Goal: Task Accomplishment & Management: Manage account settings

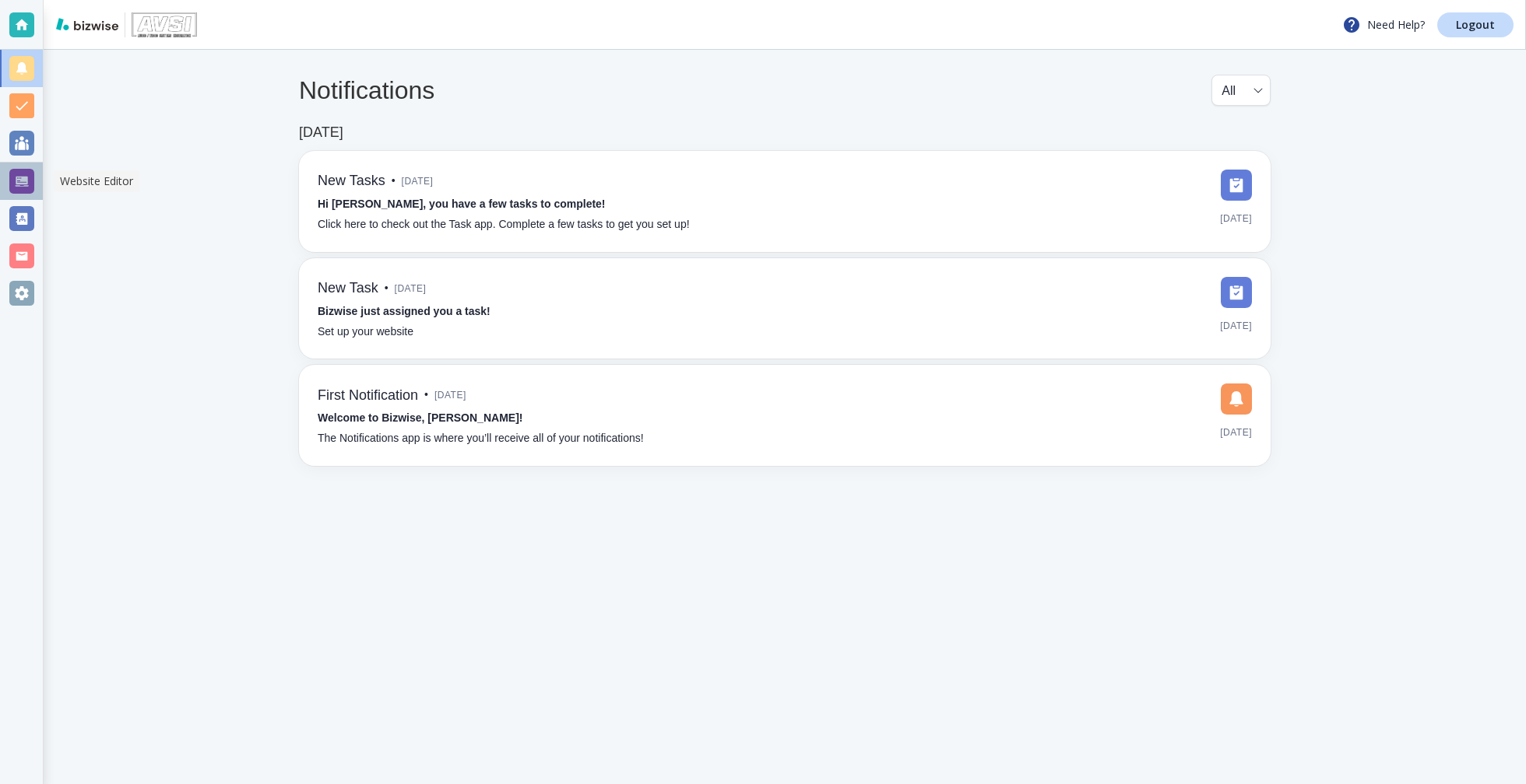
click at [15, 188] on div at bounding box center [21, 181] width 25 height 25
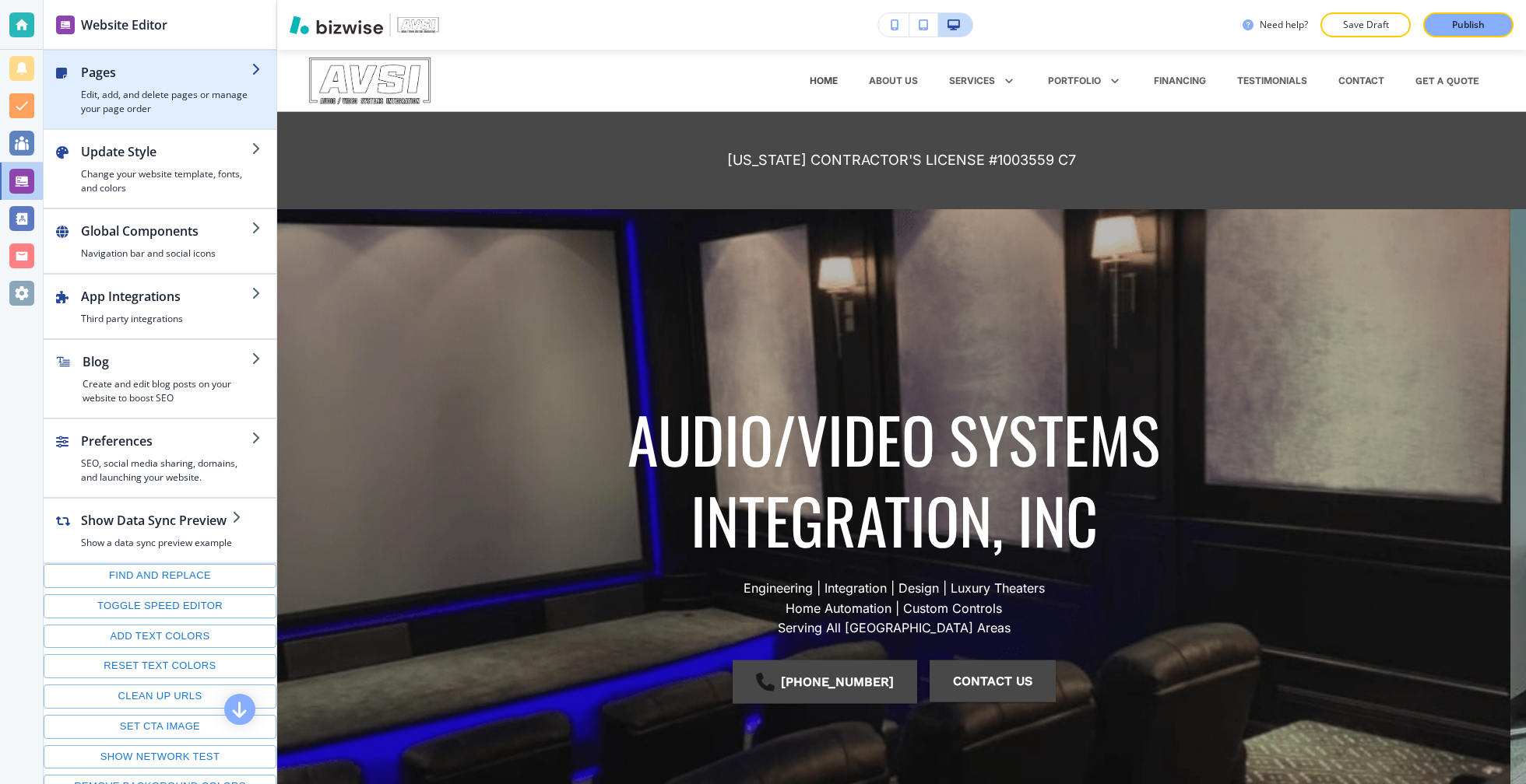
click at [152, 121] on div "button" at bounding box center [160, 121] width 233 height 12
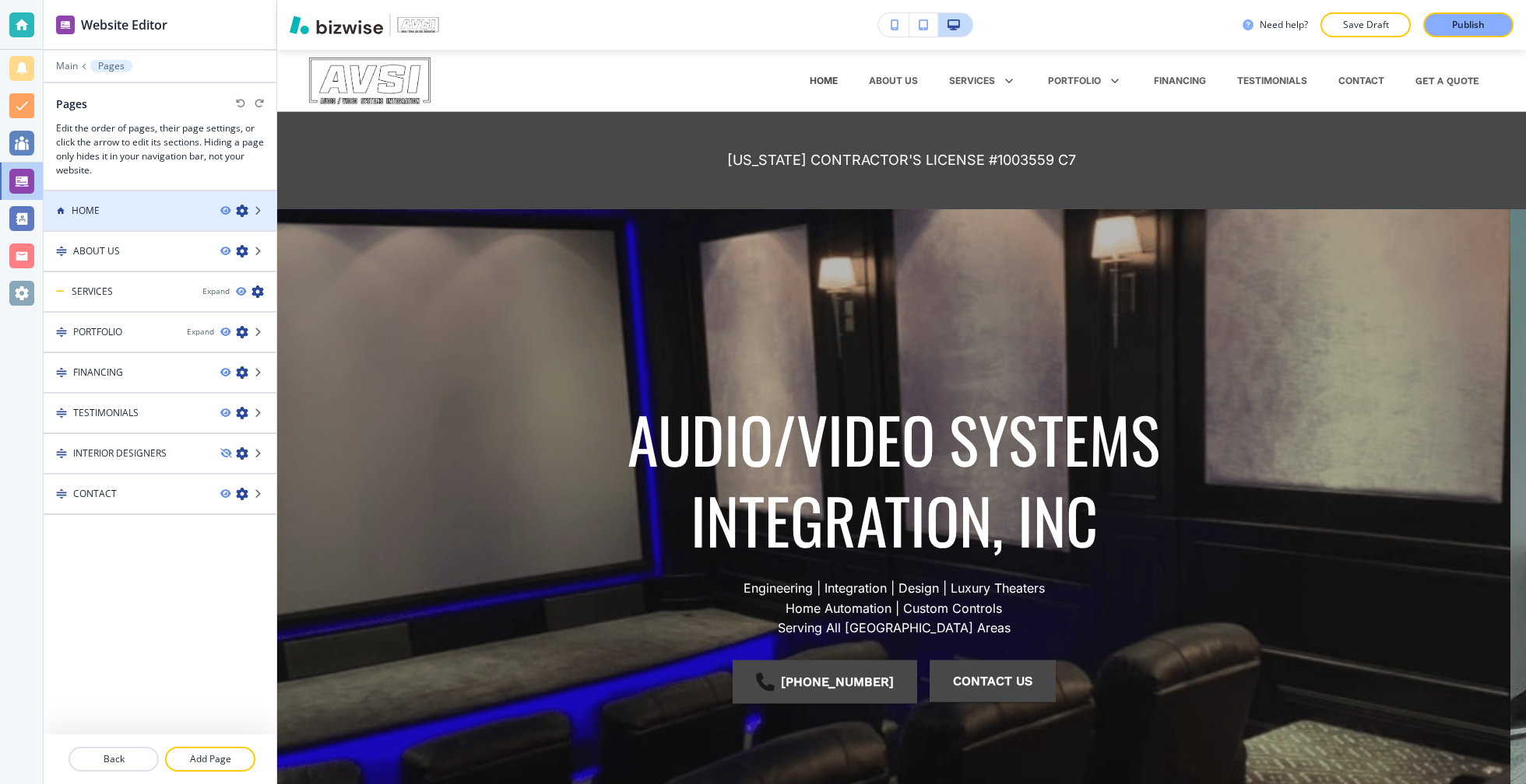
click at [136, 211] on div "HOME" at bounding box center [126, 211] width 165 height 14
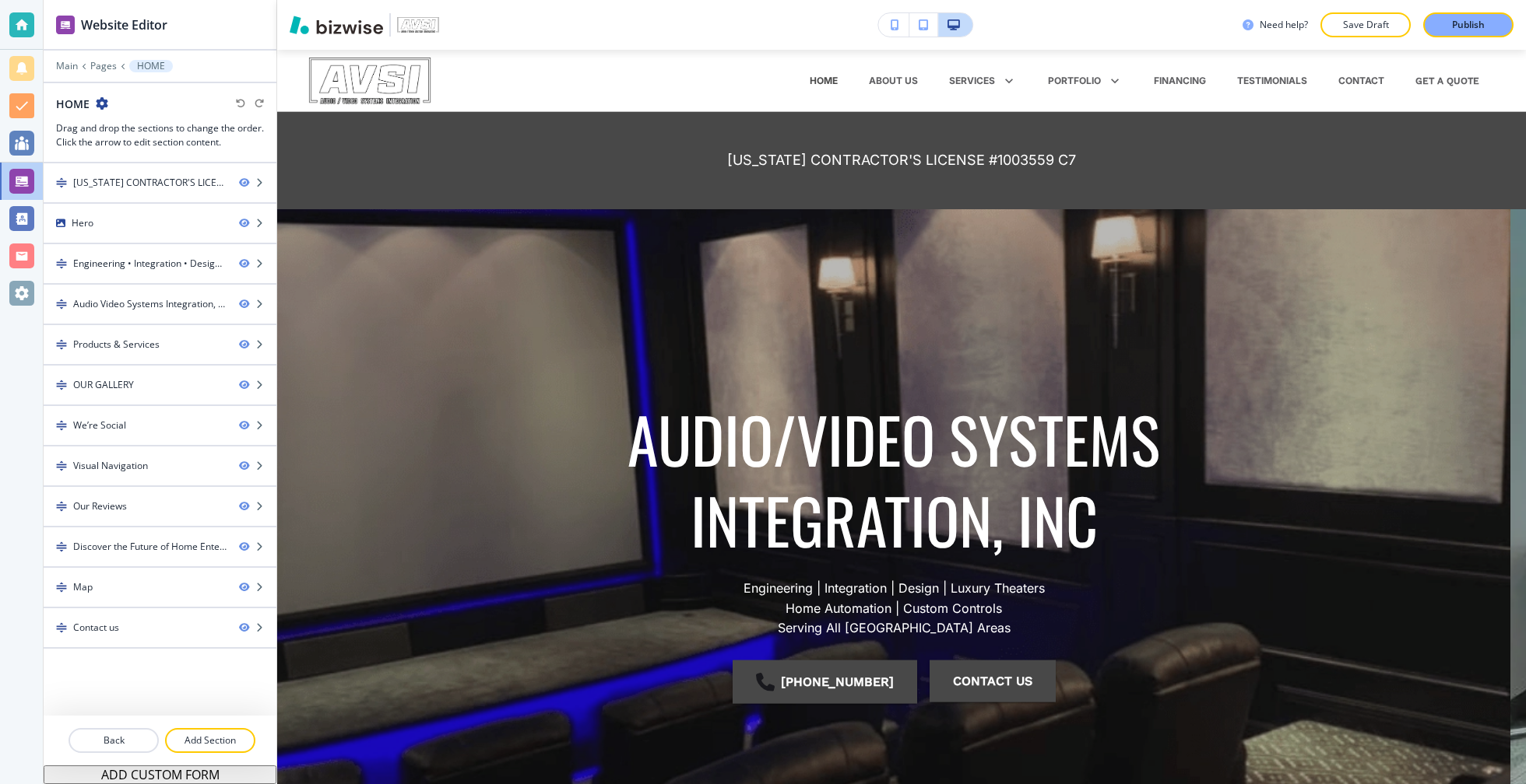
click at [136, 218] on div "Hero" at bounding box center [135, 223] width 183 height 14
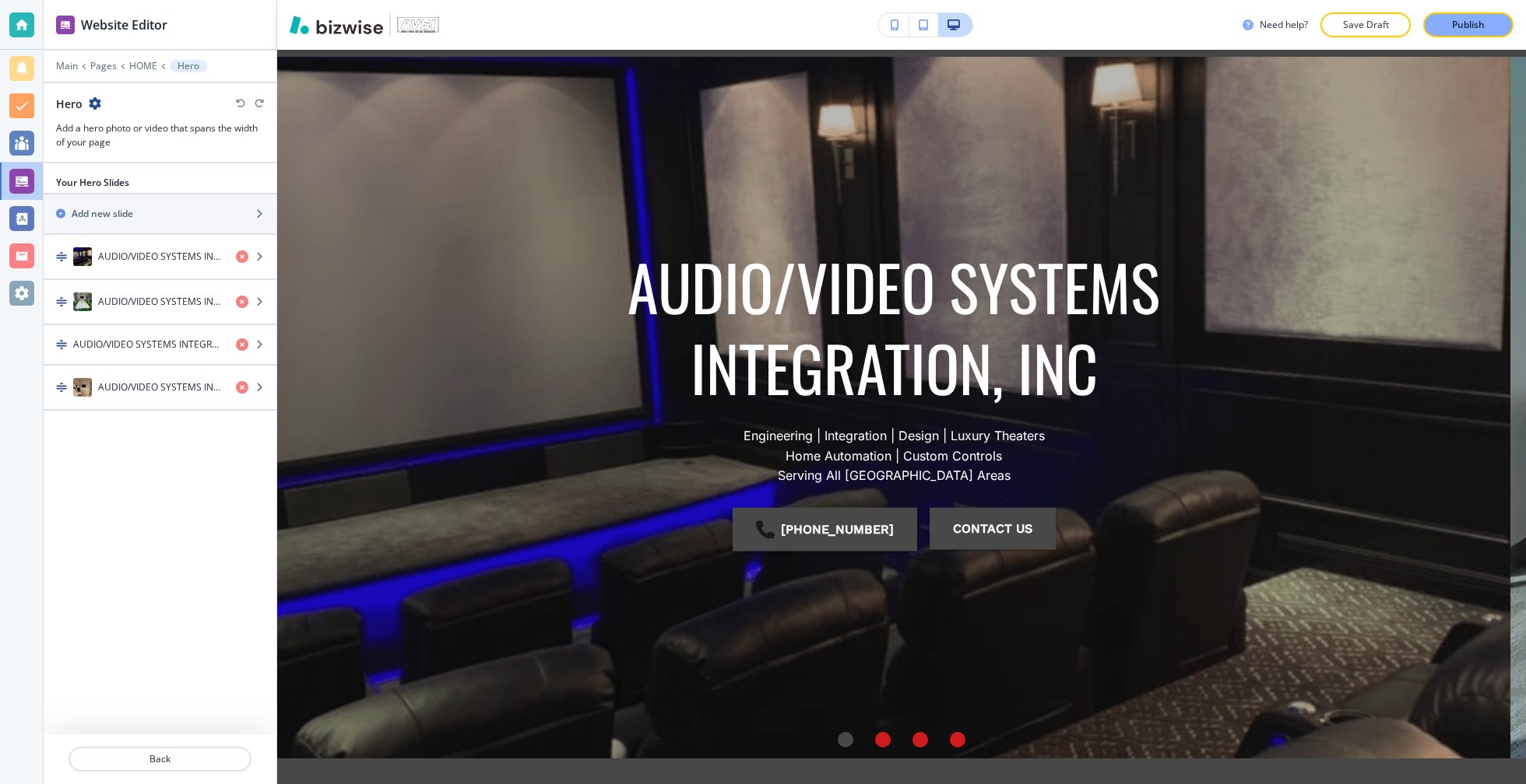
scroll to position [159, 0]
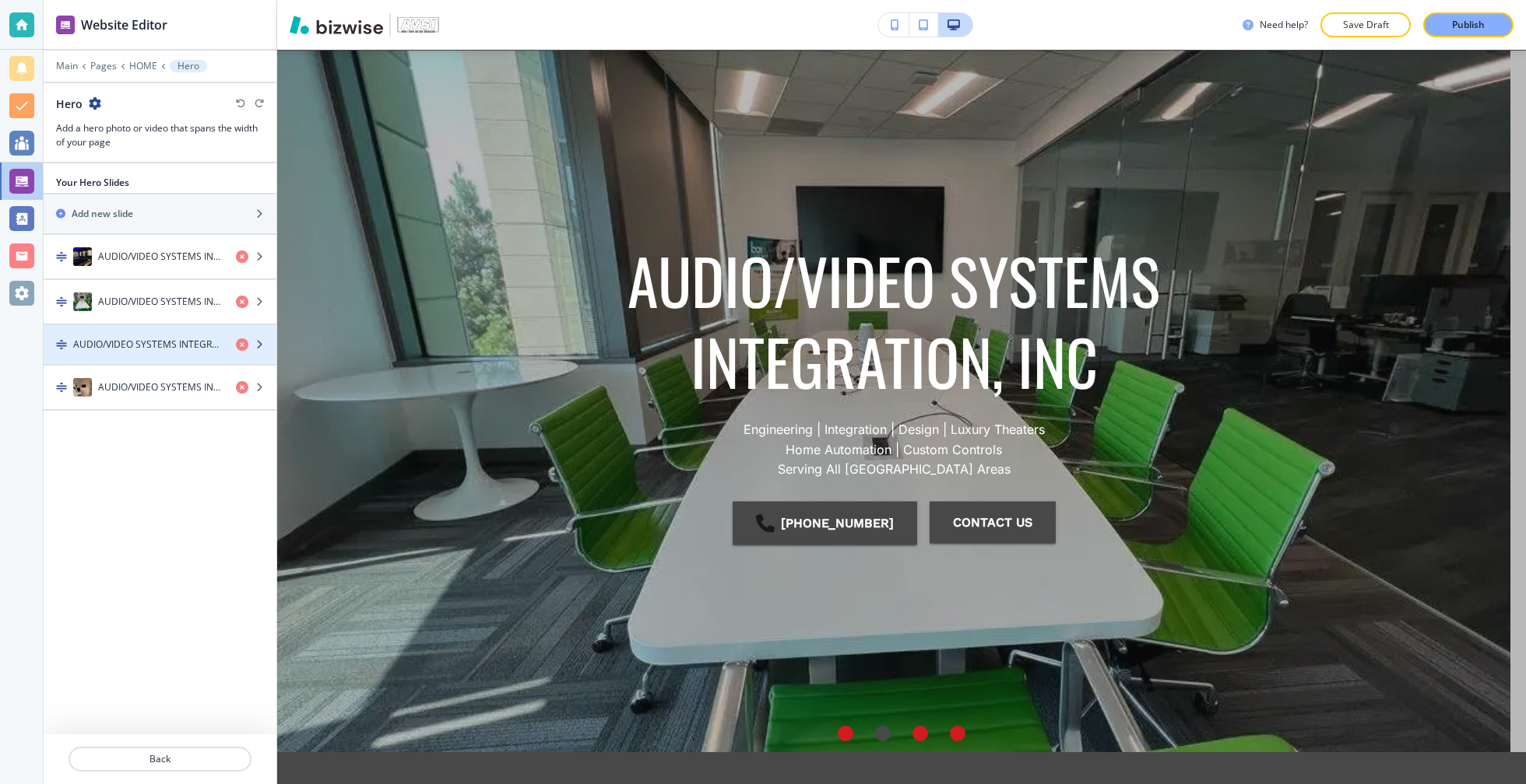
click at [181, 352] on div "button" at bounding box center [160, 358] width 233 height 12
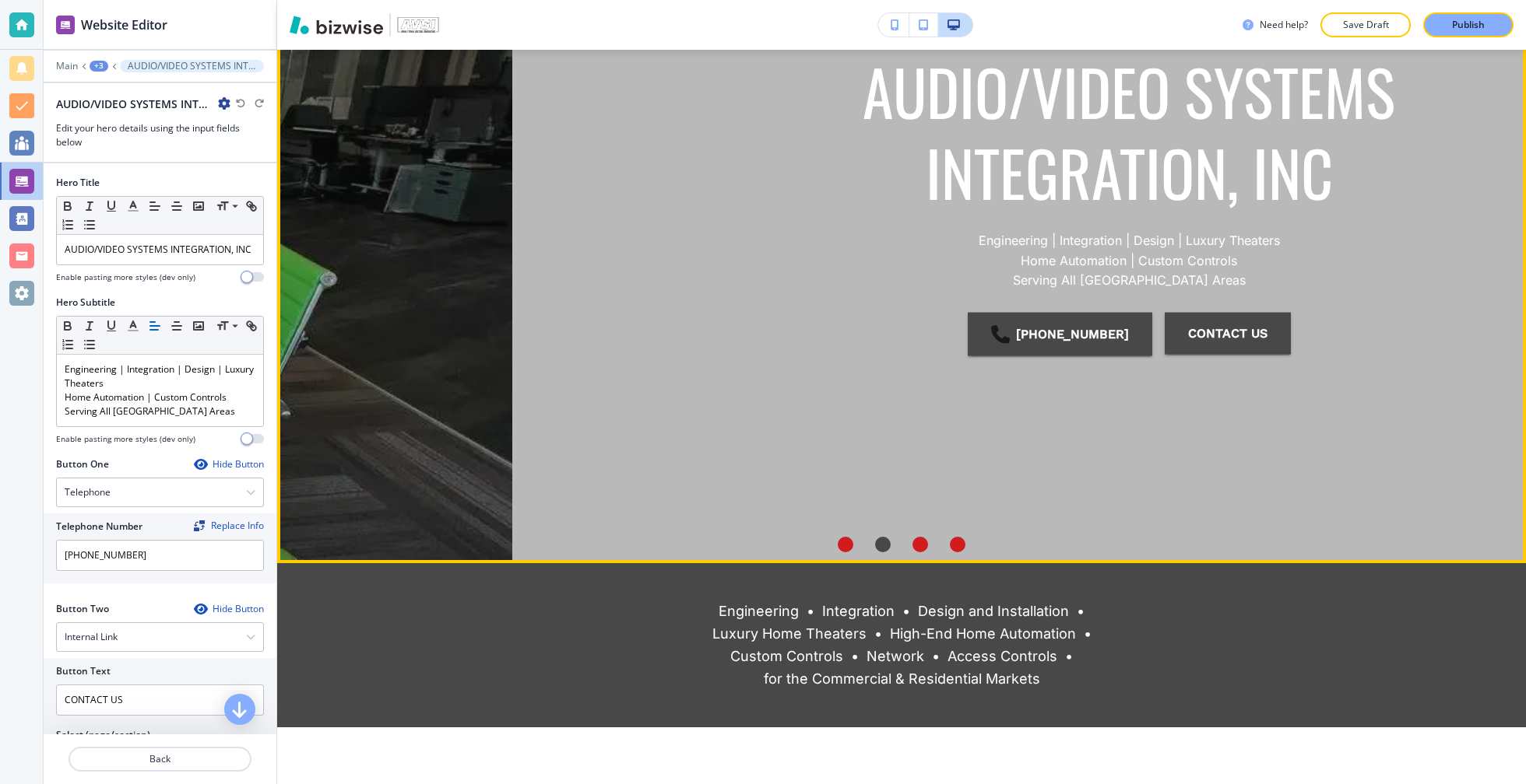
scroll to position [0, 0]
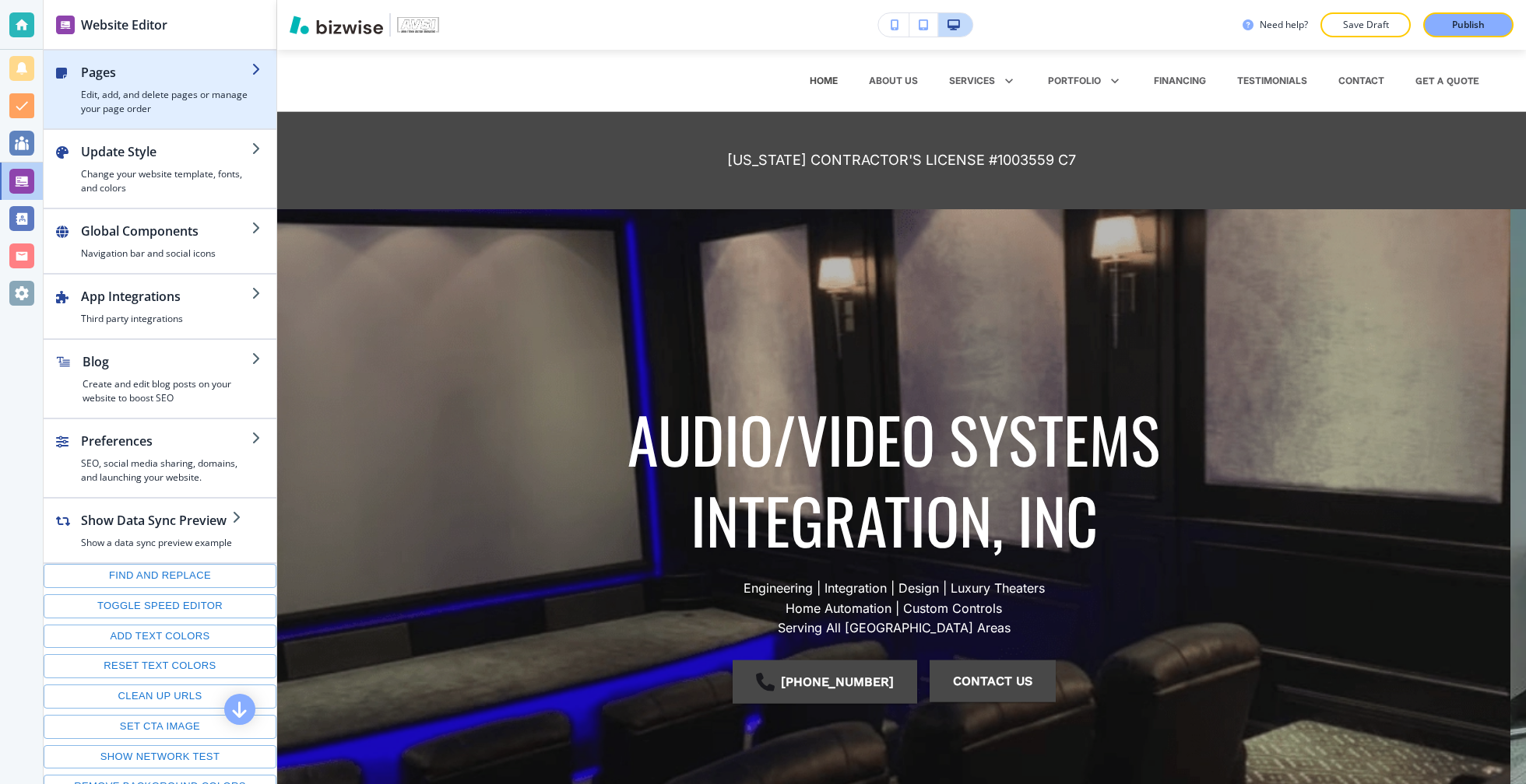
click at [144, 116] on div "button" at bounding box center [160, 121] width 233 height 12
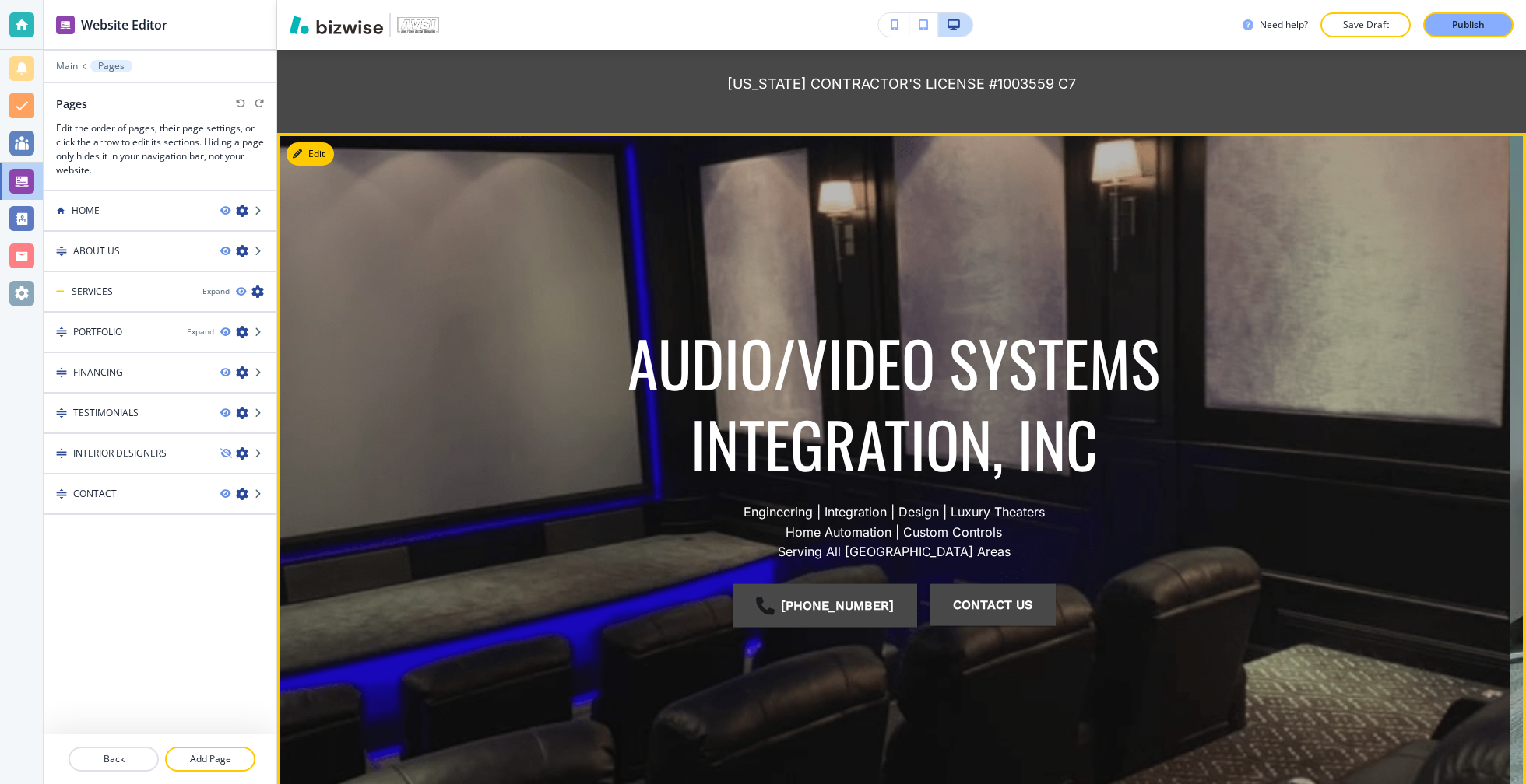
scroll to position [194, 0]
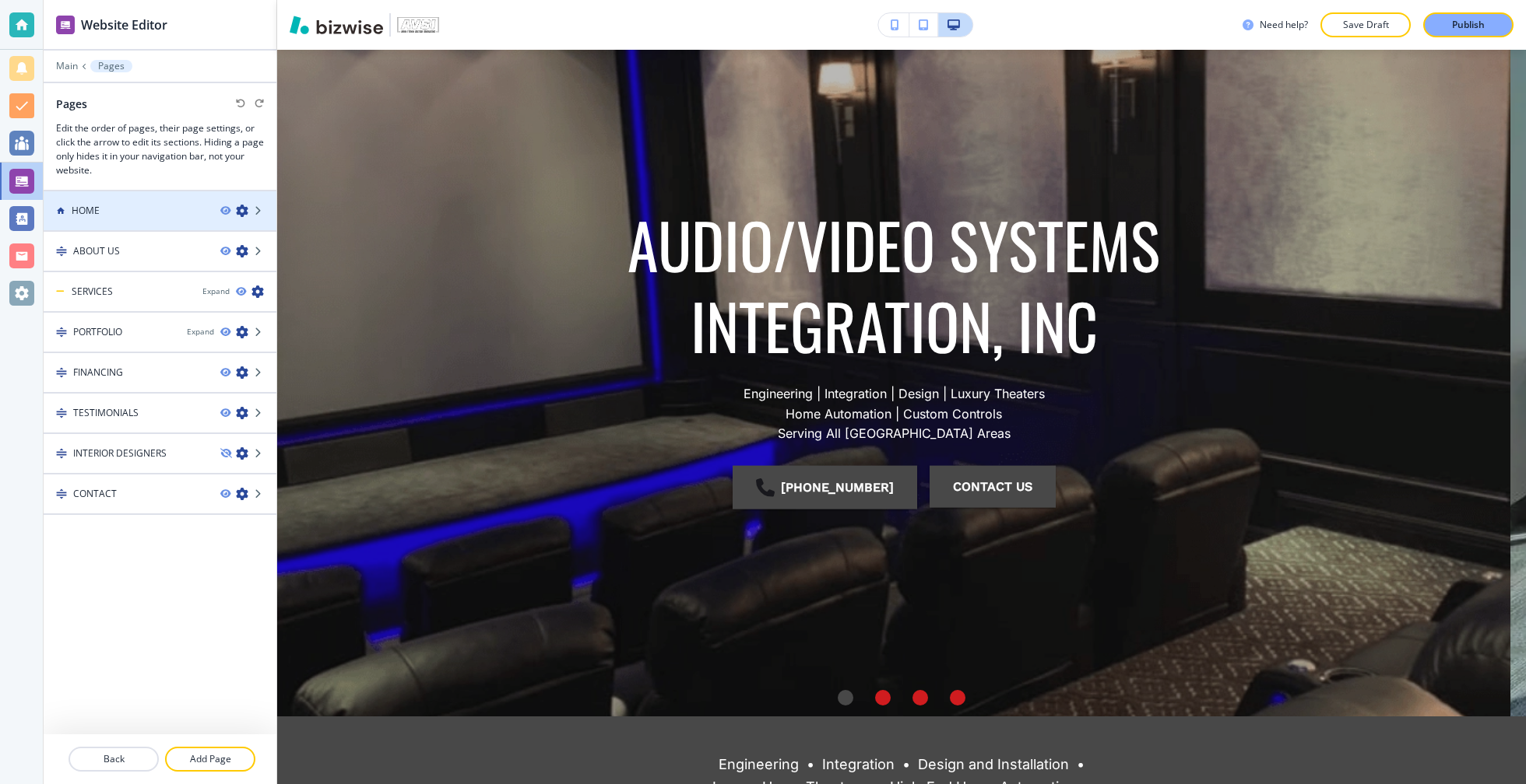
click at [133, 208] on div "HOME" at bounding box center [126, 211] width 165 height 14
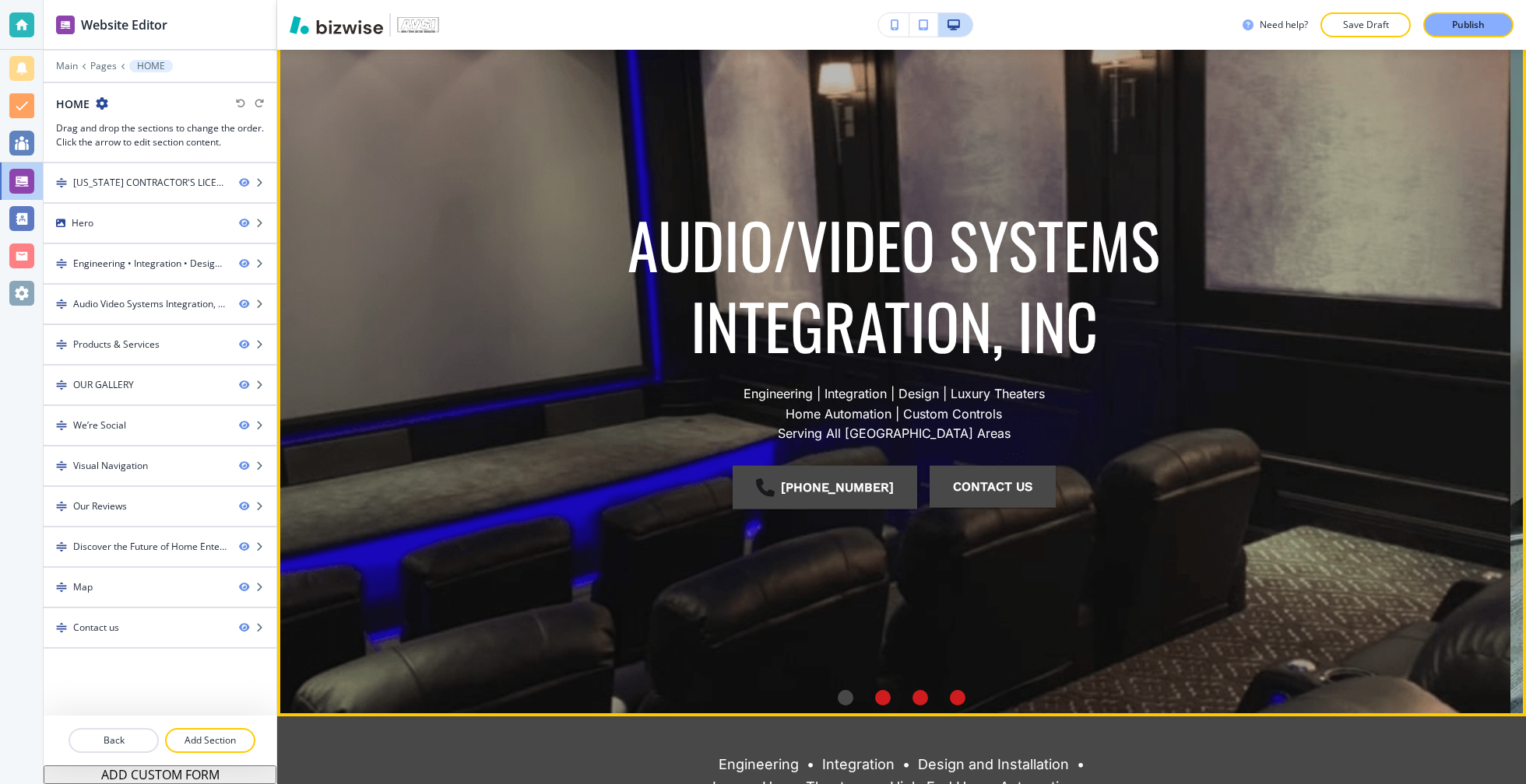
click at [401, 243] on div "AUDIO/VIDEO SYSTEMS INTEGRATION, INC Engineering | Integration | Design | Luxur…" at bounding box center [894, 365] width 1233 height 627
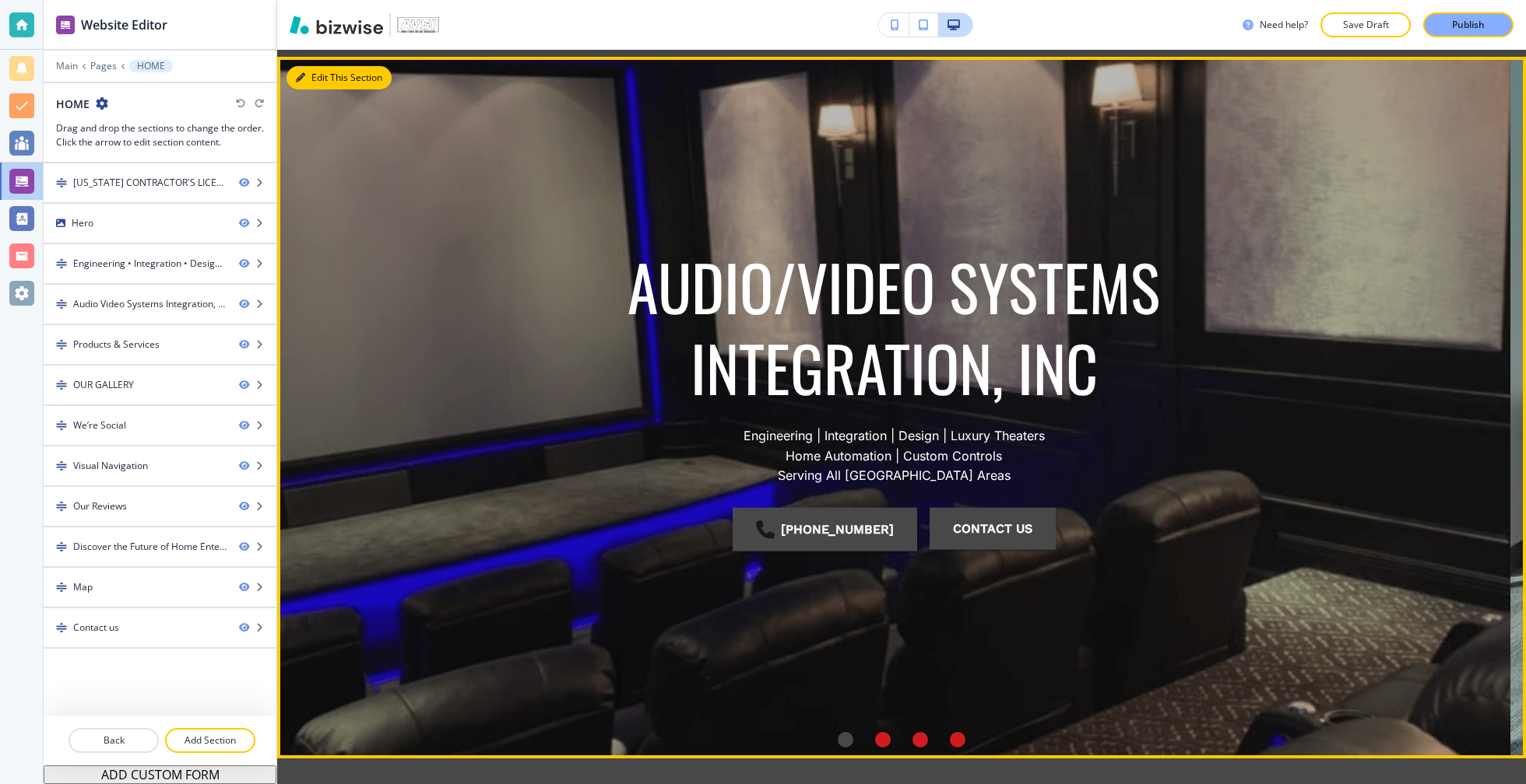
click at [322, 76] on button "Edit This Section" at bounding box center [339, 78] width 105 height 23
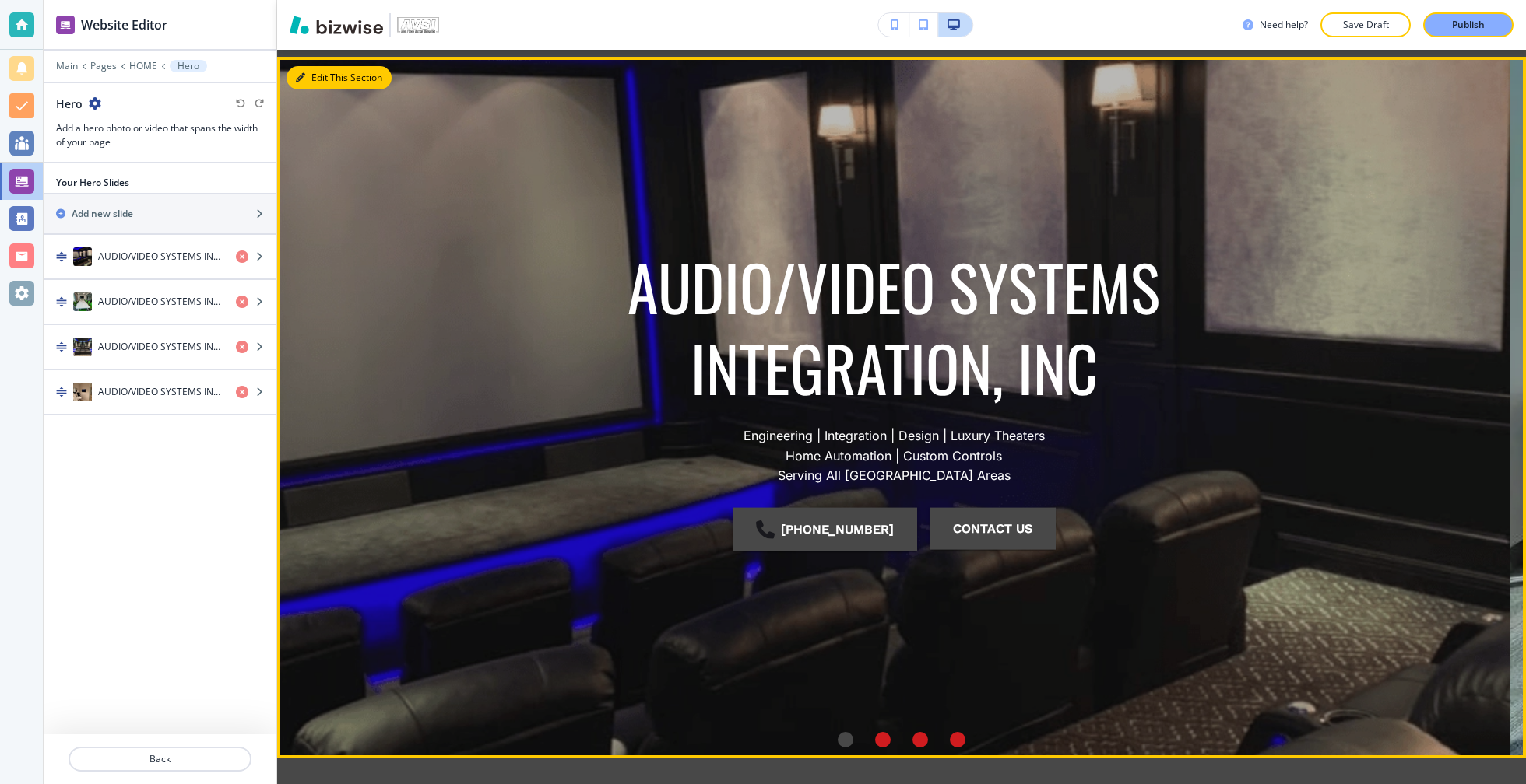
scroll to position [159, 0]
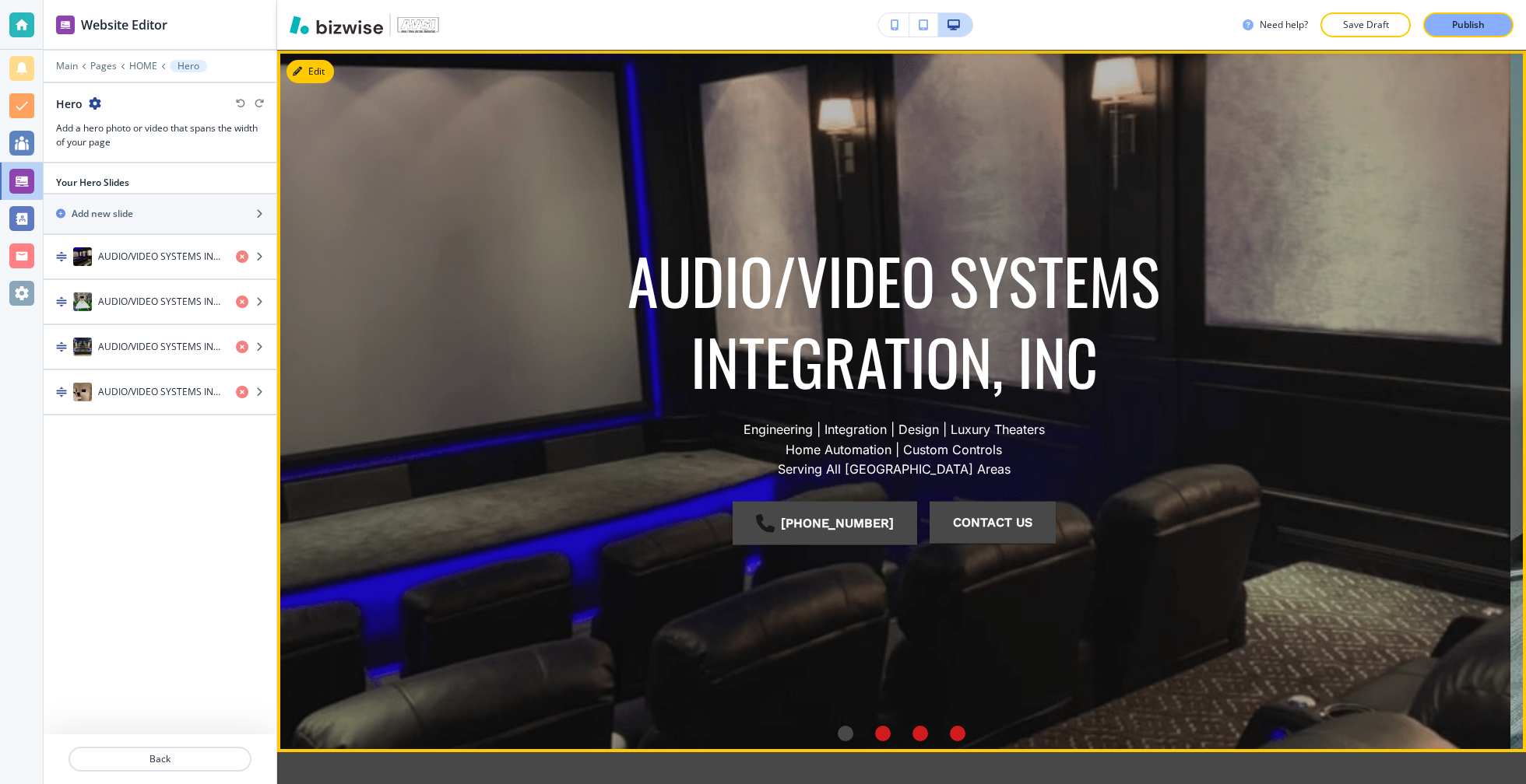
click at [883, 729] on li "Go to slide 2" at bounding box center [882, 734] width 37 height 37
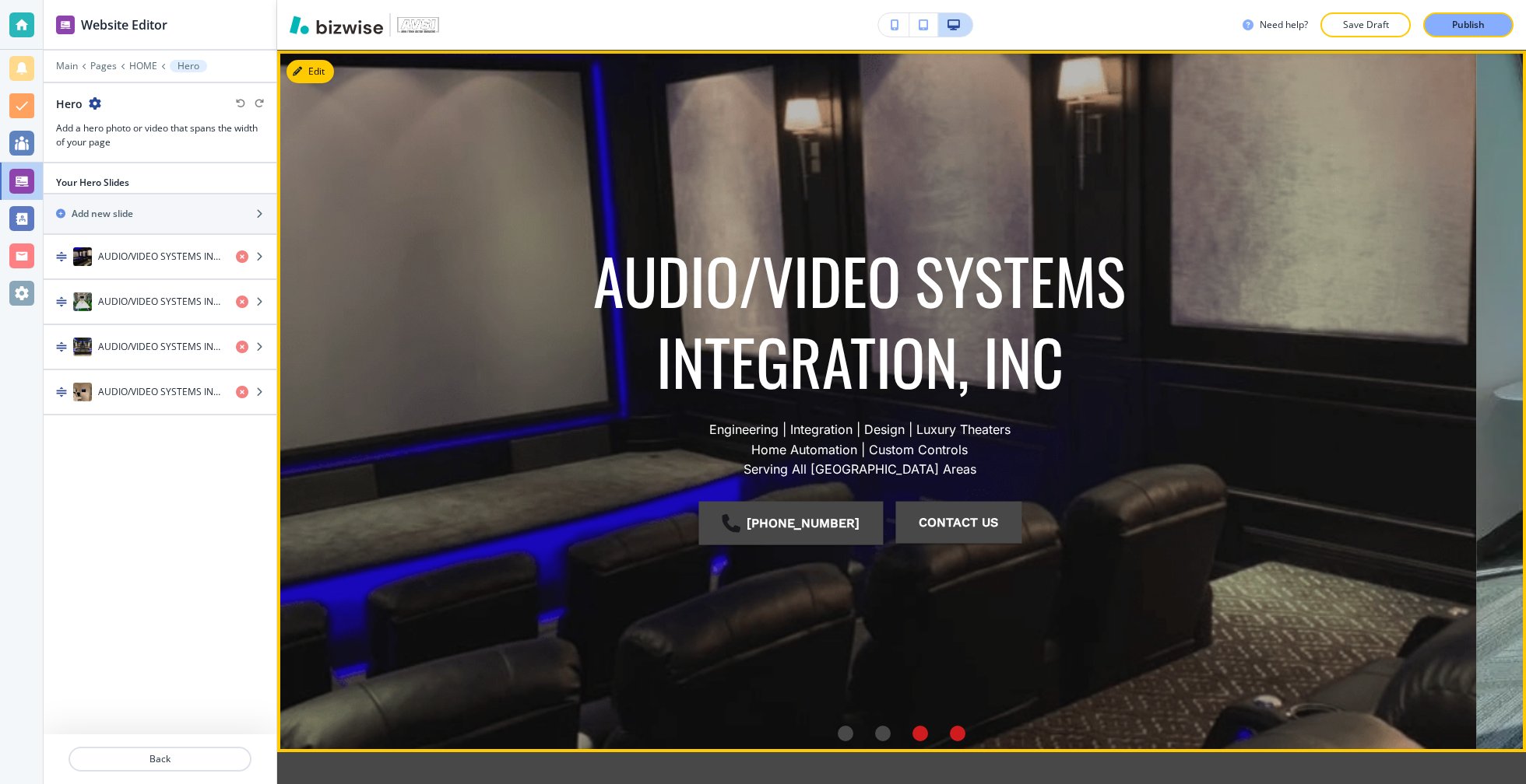
click at [882, 733] on li "Go to slide 2" at bounding box center [882, 734] width 37 height 37
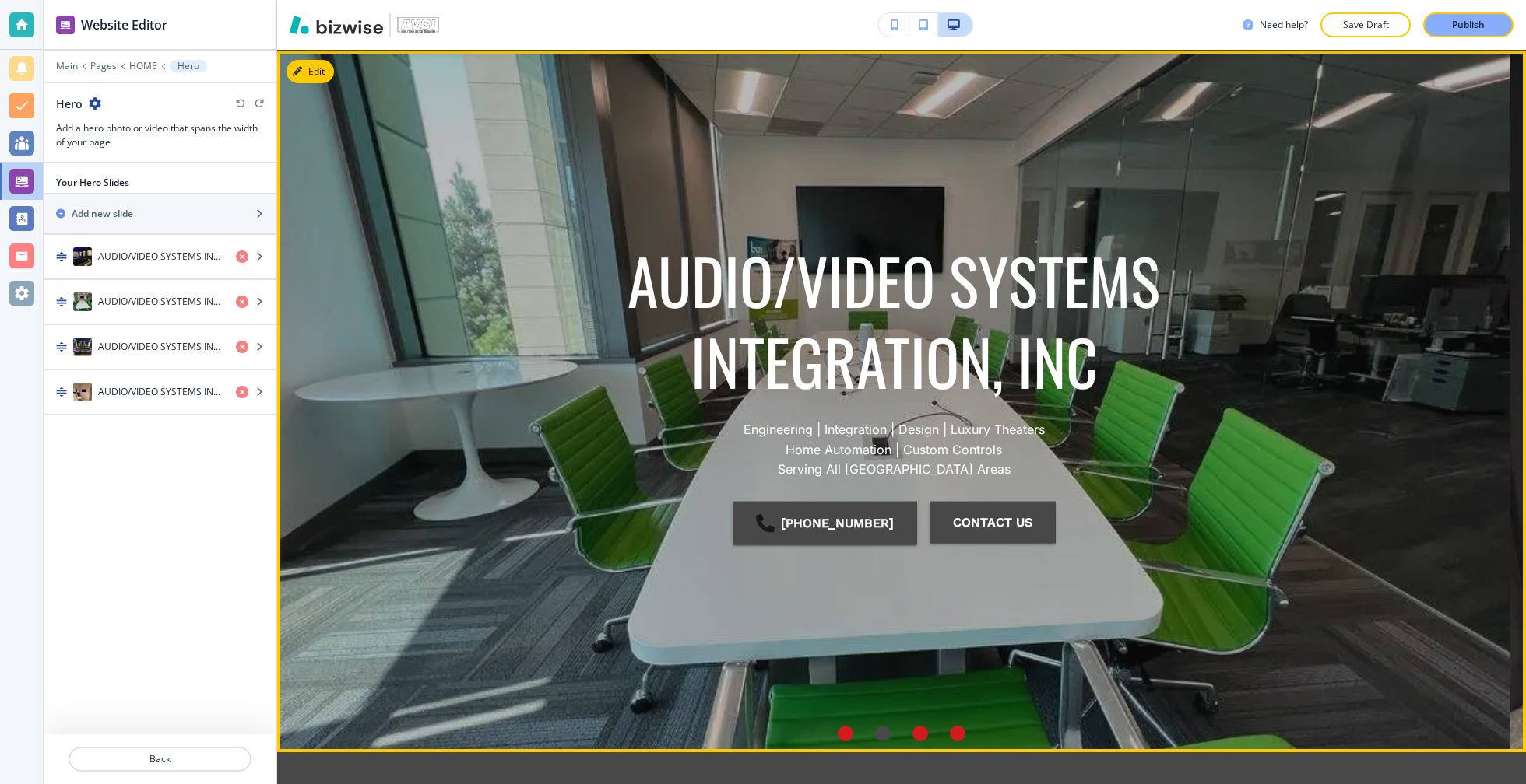
click at [919, 740] on li "Go to slide 3" at bounding box center [920, 734] width 37 height 37
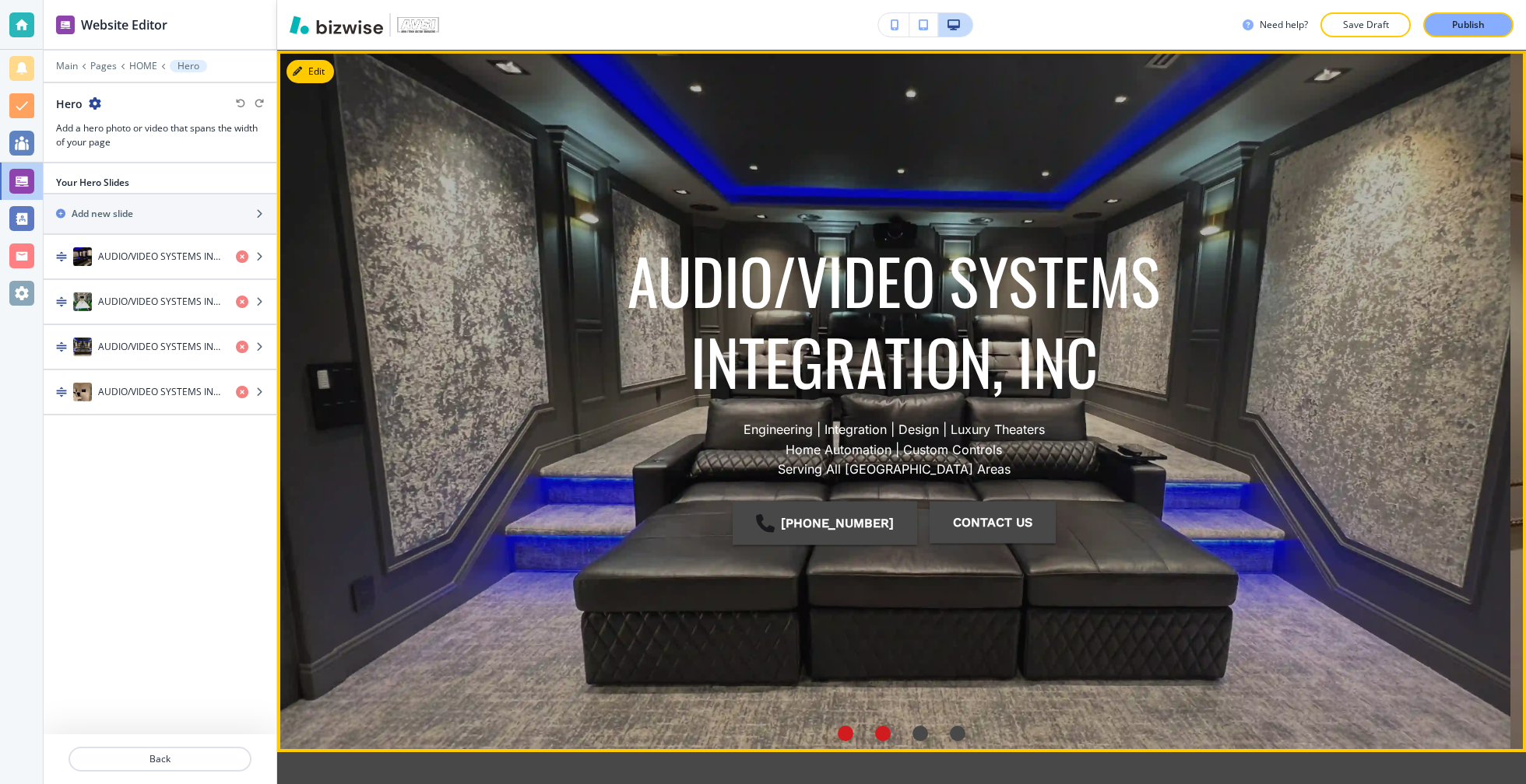
click at [950, 734] on div "Go to slide 4" at bounding box center [957, 734] width 16 height 16
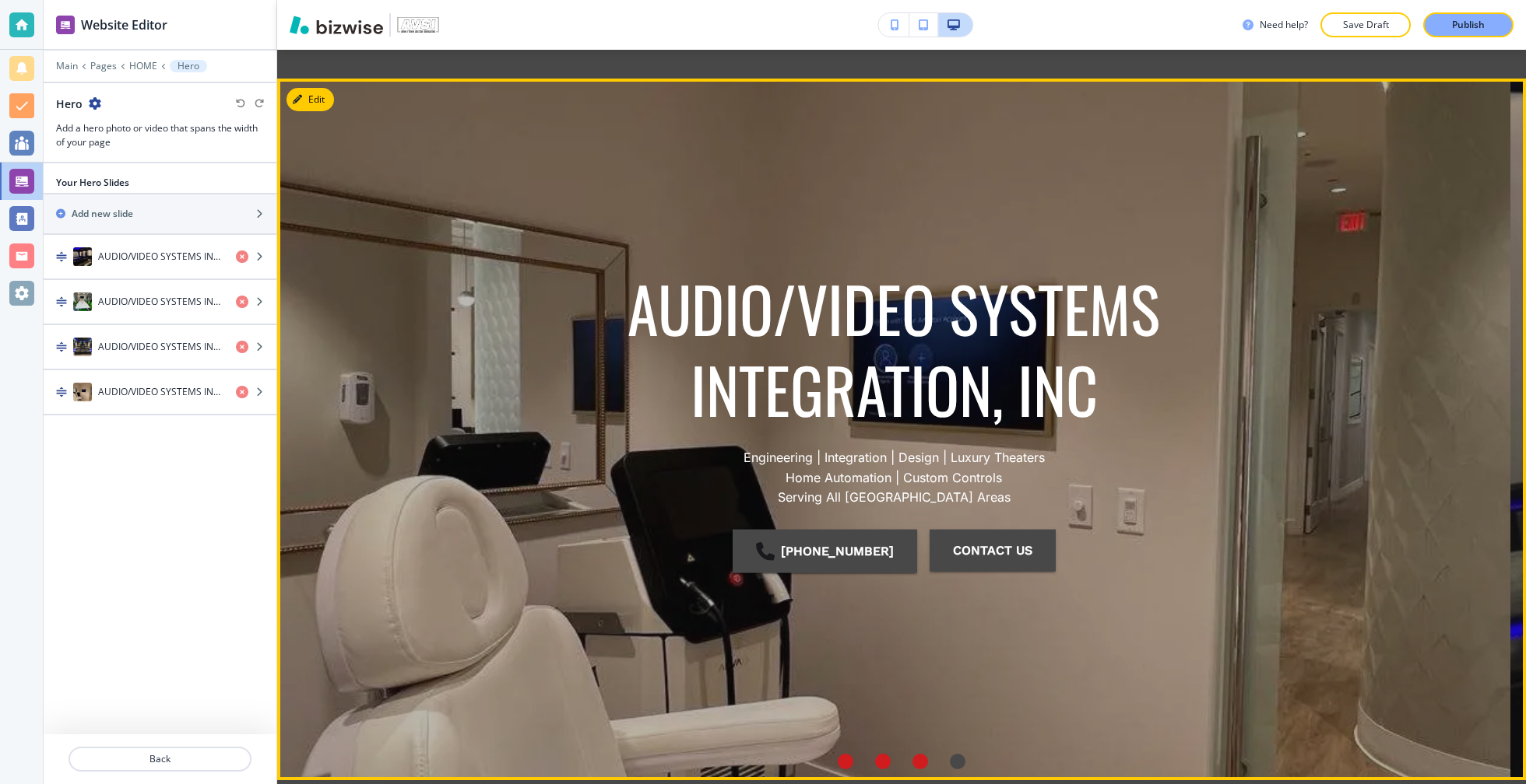
scroll to position [296, 0]
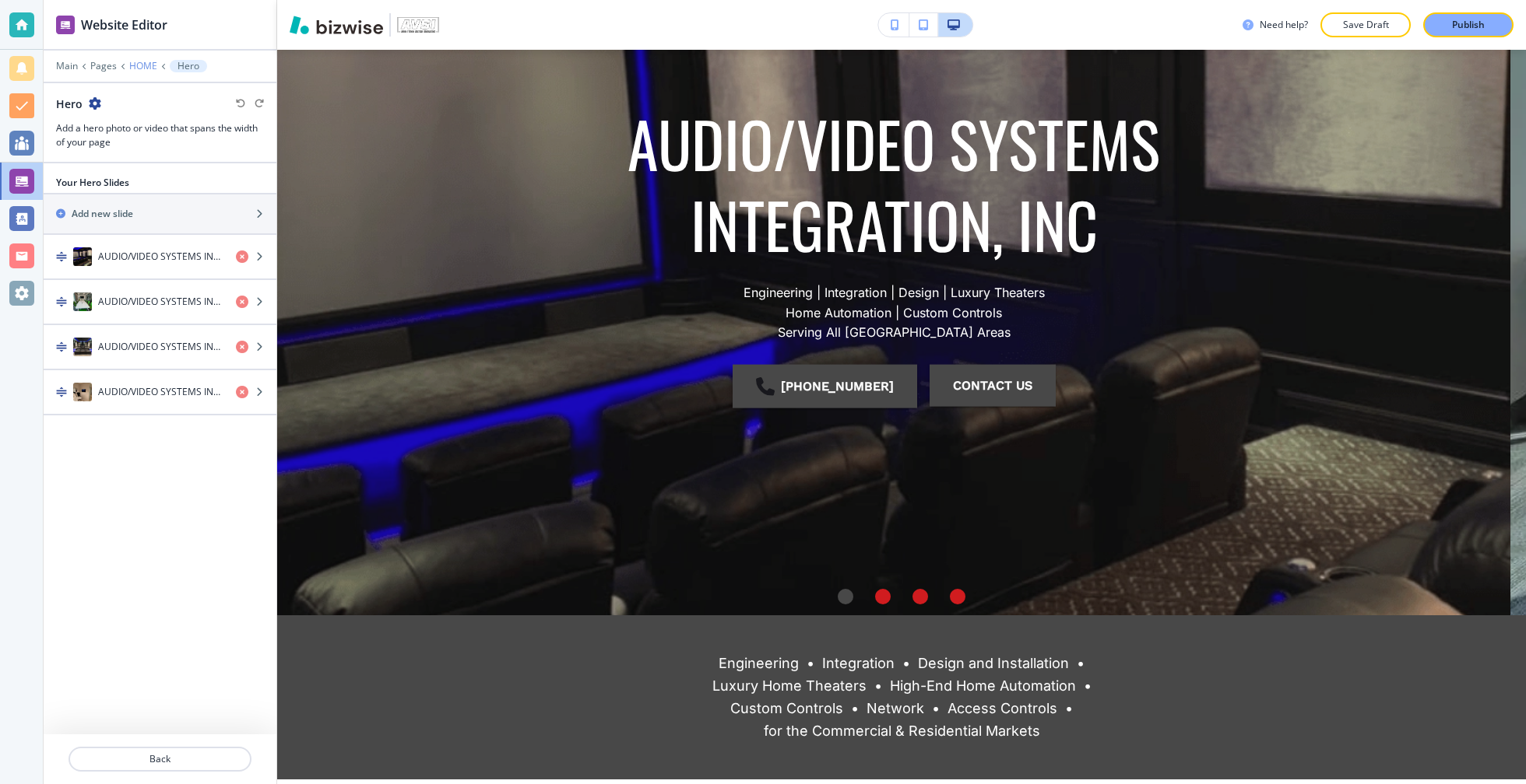
click at [131, 67] on p "HOME" at bounding box center [143, 65] width 28 height 11
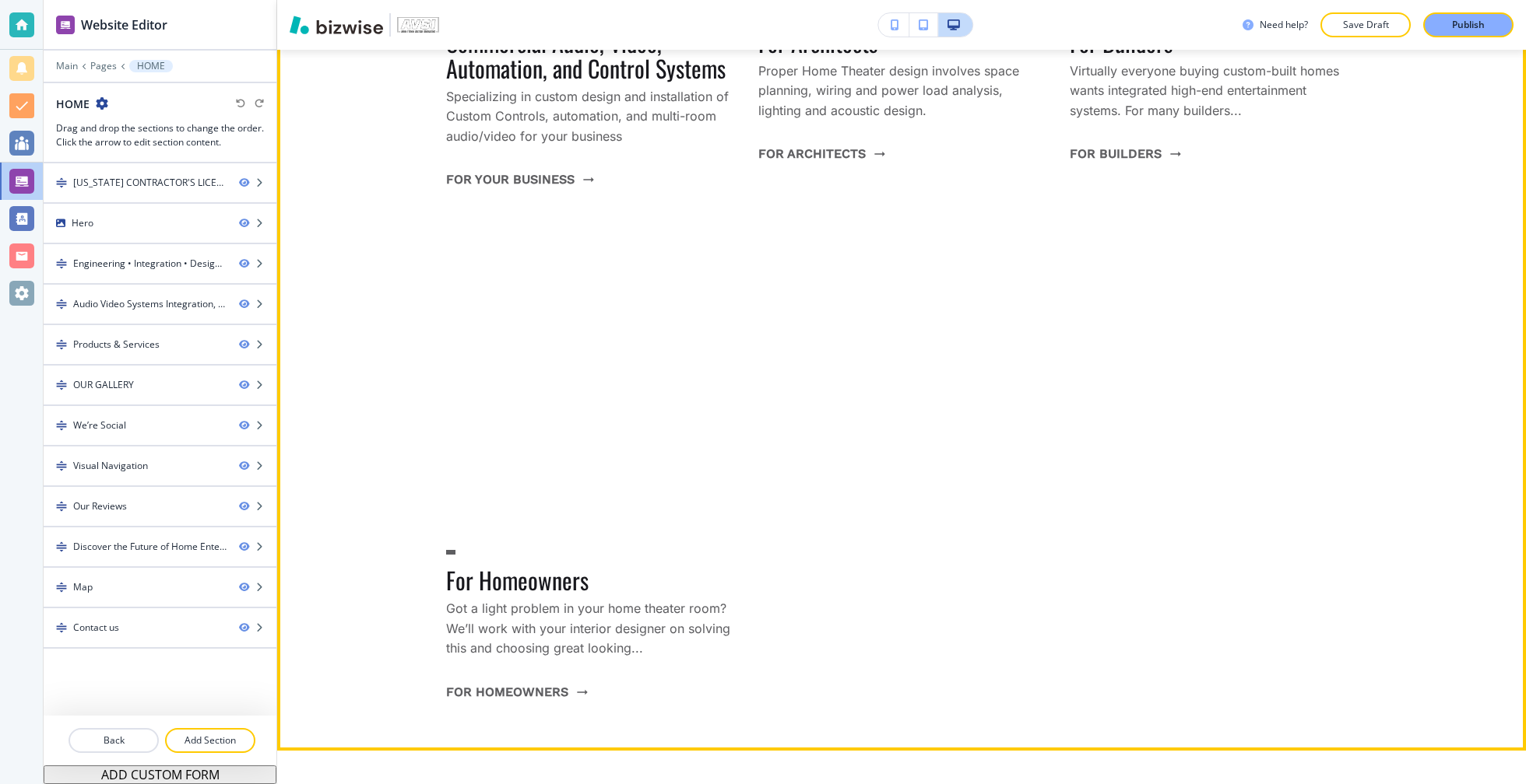
scroll to position [1636, 0]
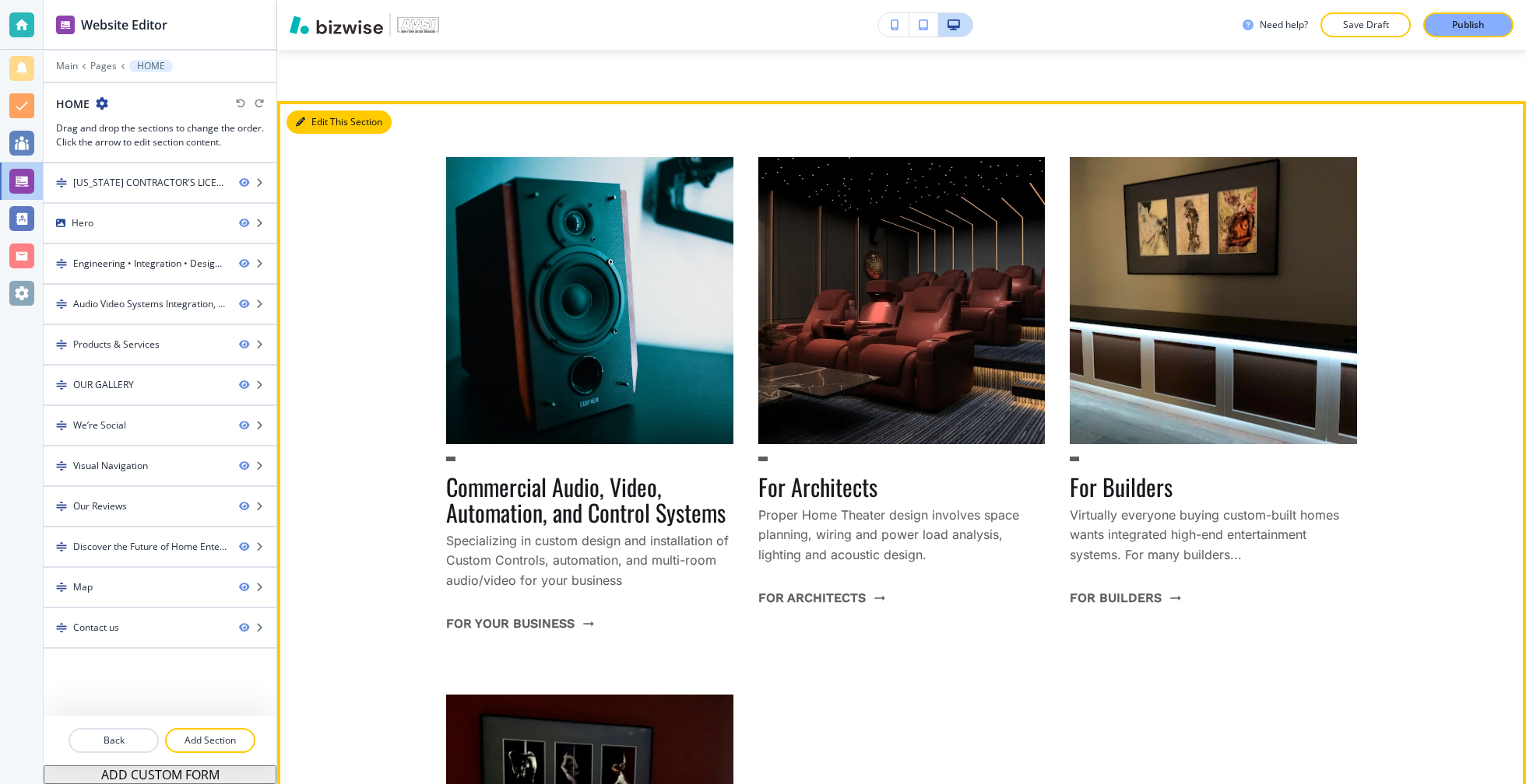
click at [311, 111] on button "Edit This Section" at bounding box center [339, 122] width 105 height 23
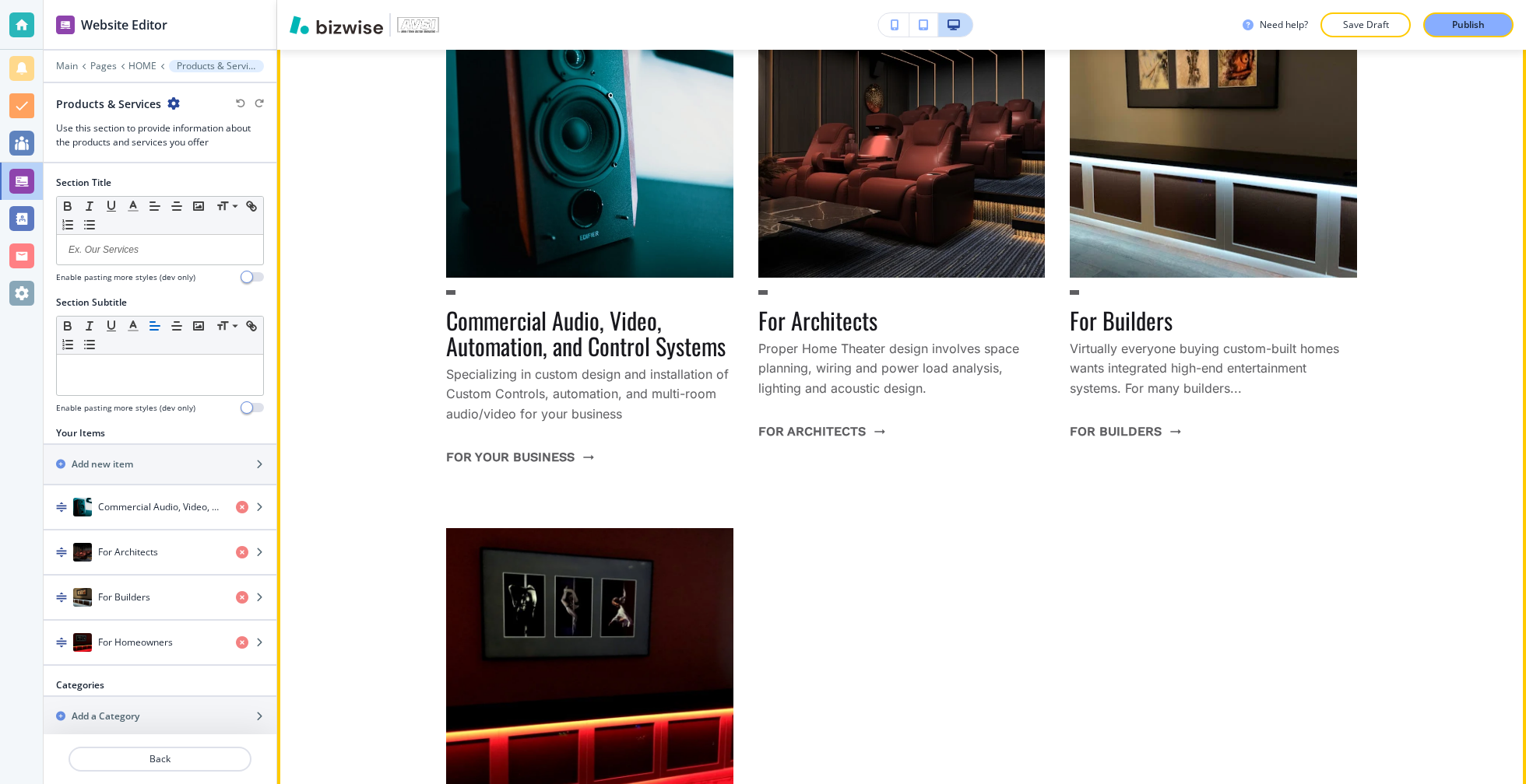
scroll to position [1576, 0]
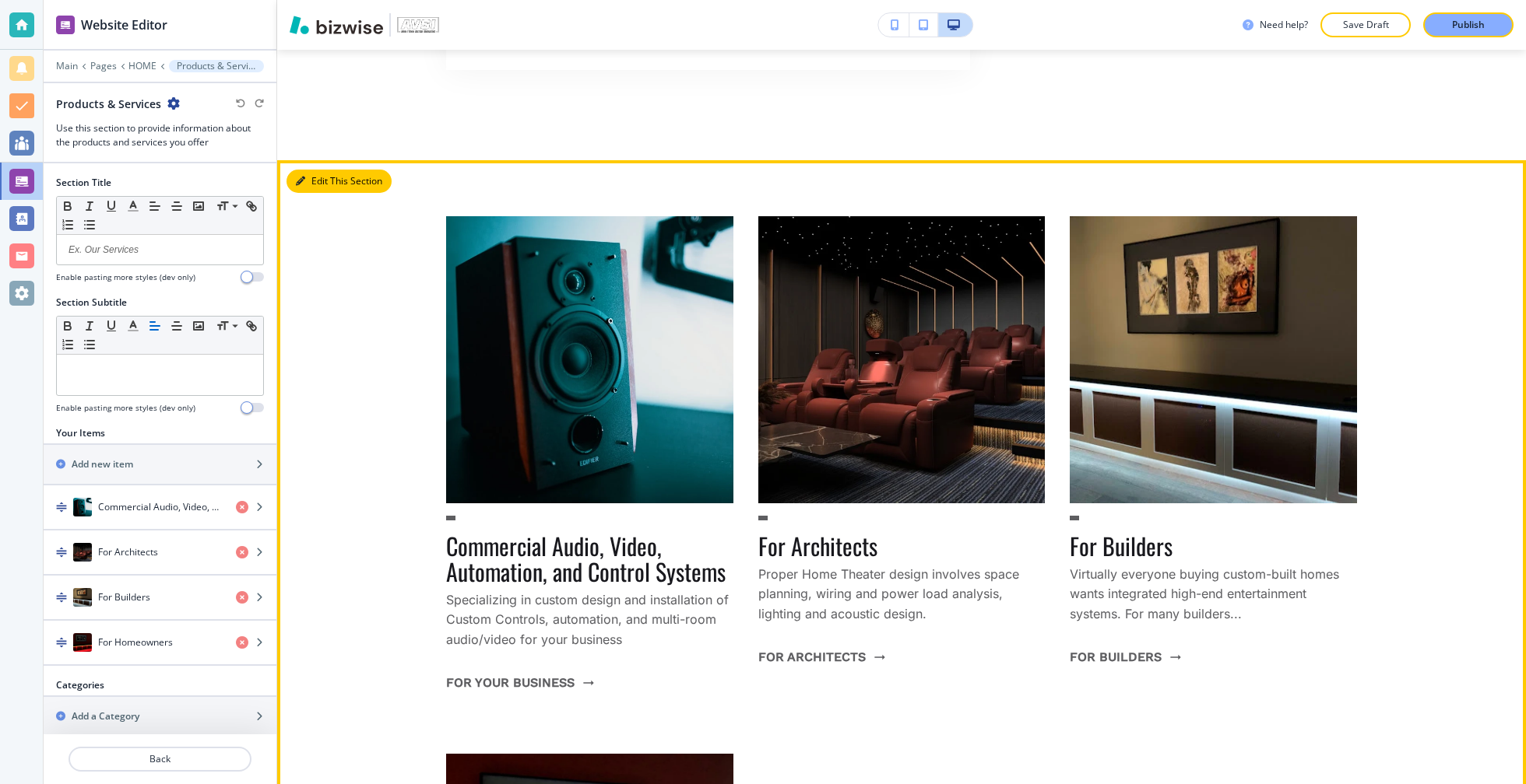
click at [327, 169] on button "Edit This Section" at bounding box center [339, 181] width 105 height 23
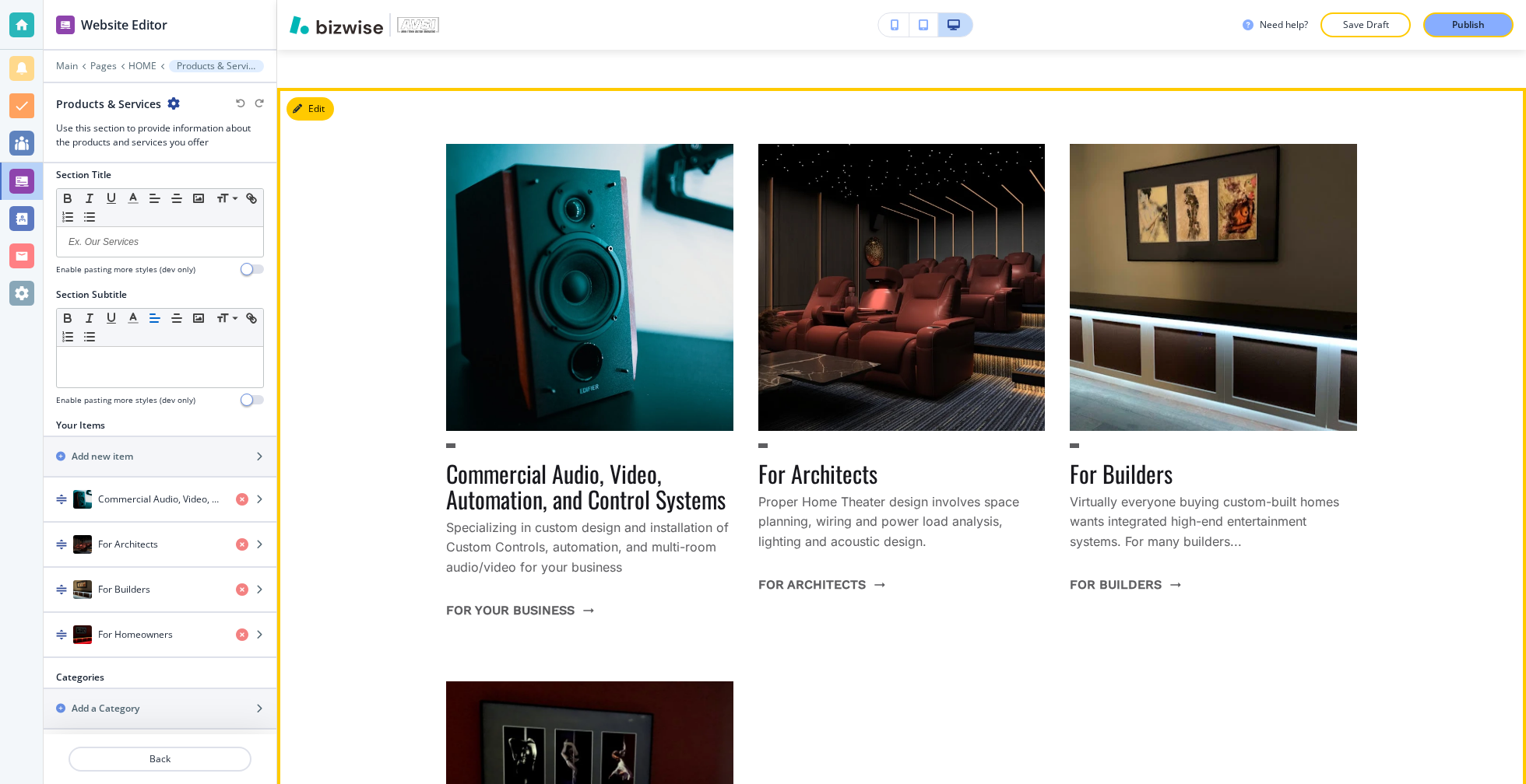
scroll to position [1643, 0]
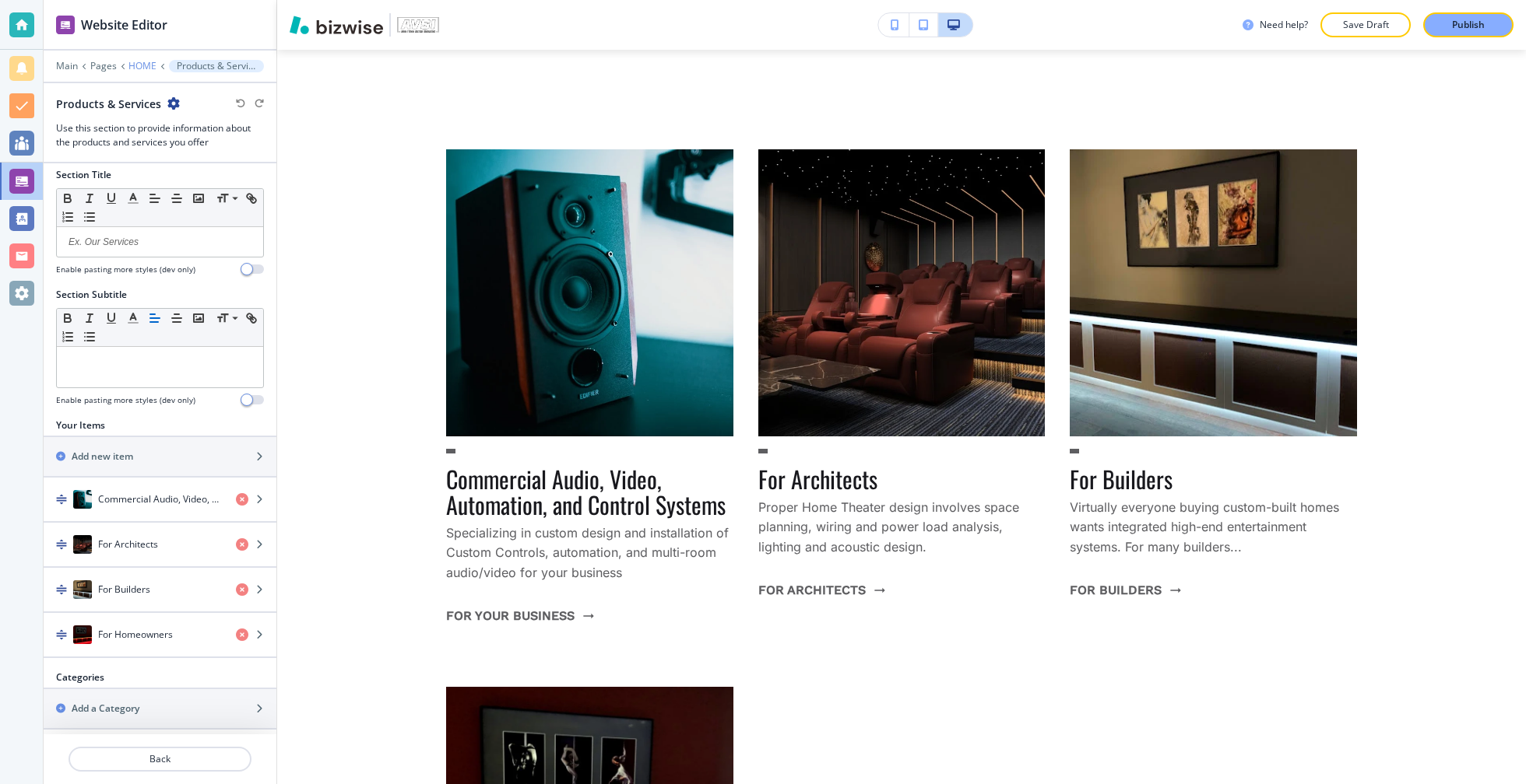
click at [144, 64] on p "HOME" at bounding box center [142, 65] width 28 height 11
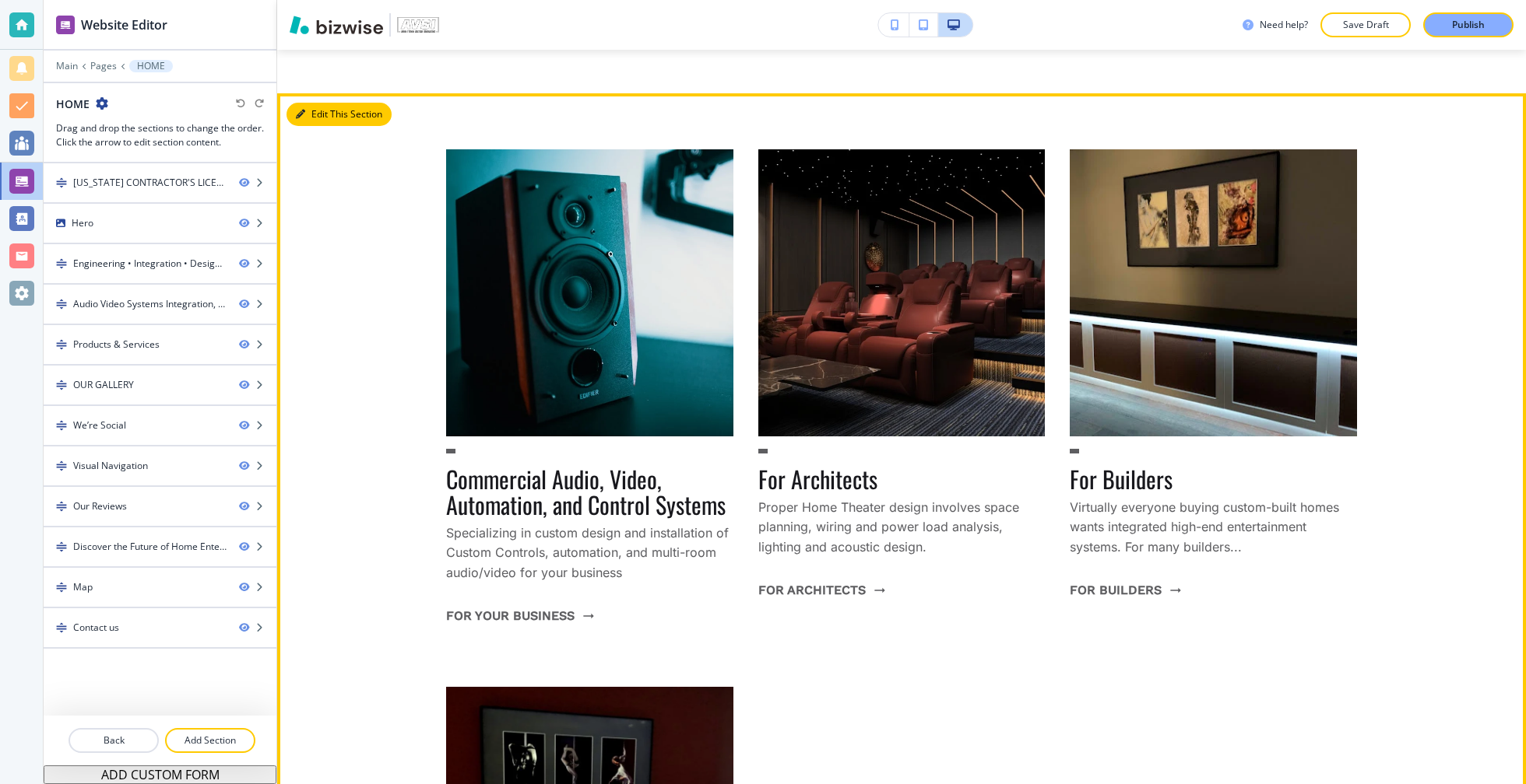
click at [315, 102] on button "Edit This Section" at bounding box center [339, 114] width 105 height 23
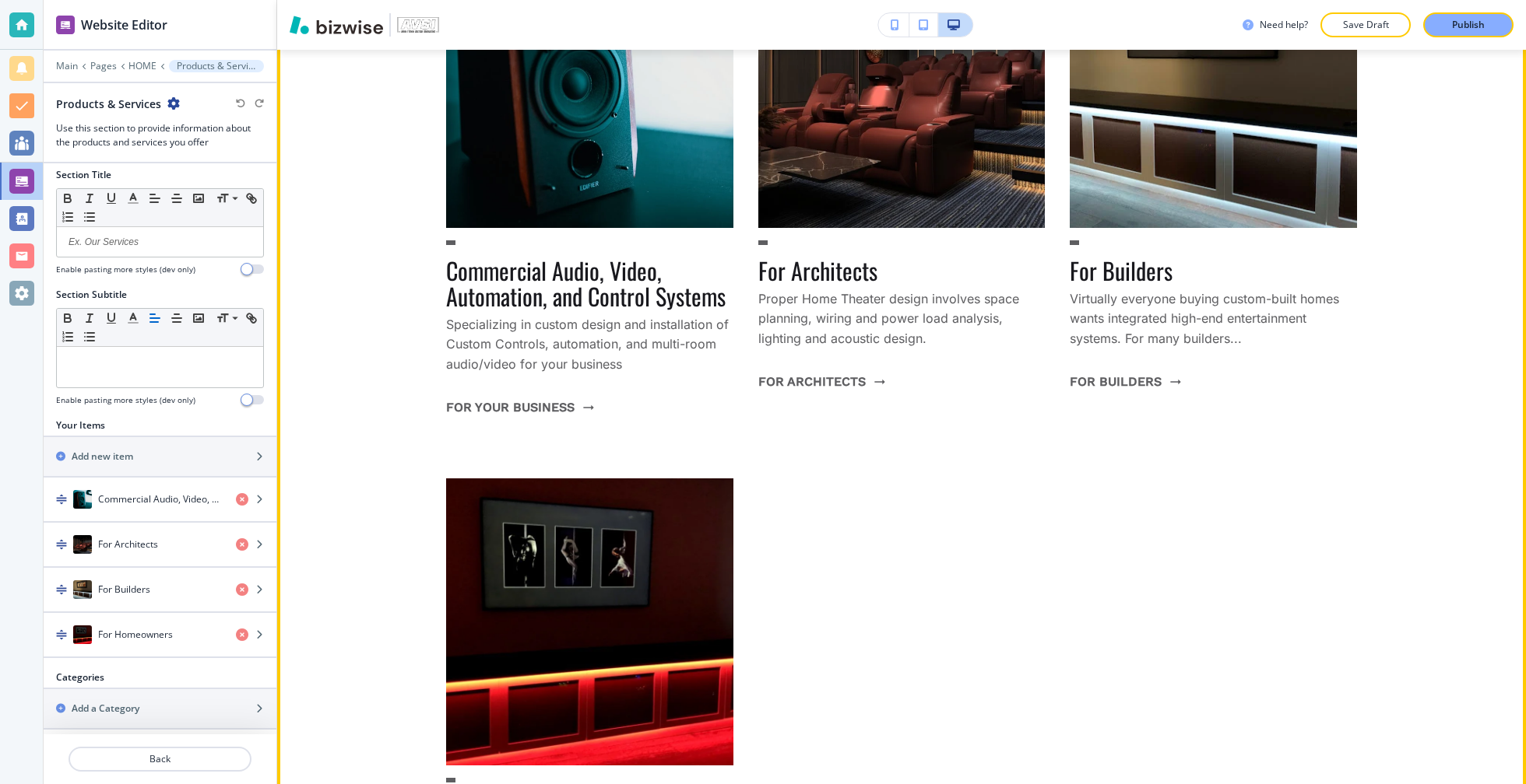
scroll to position [1853, 0]
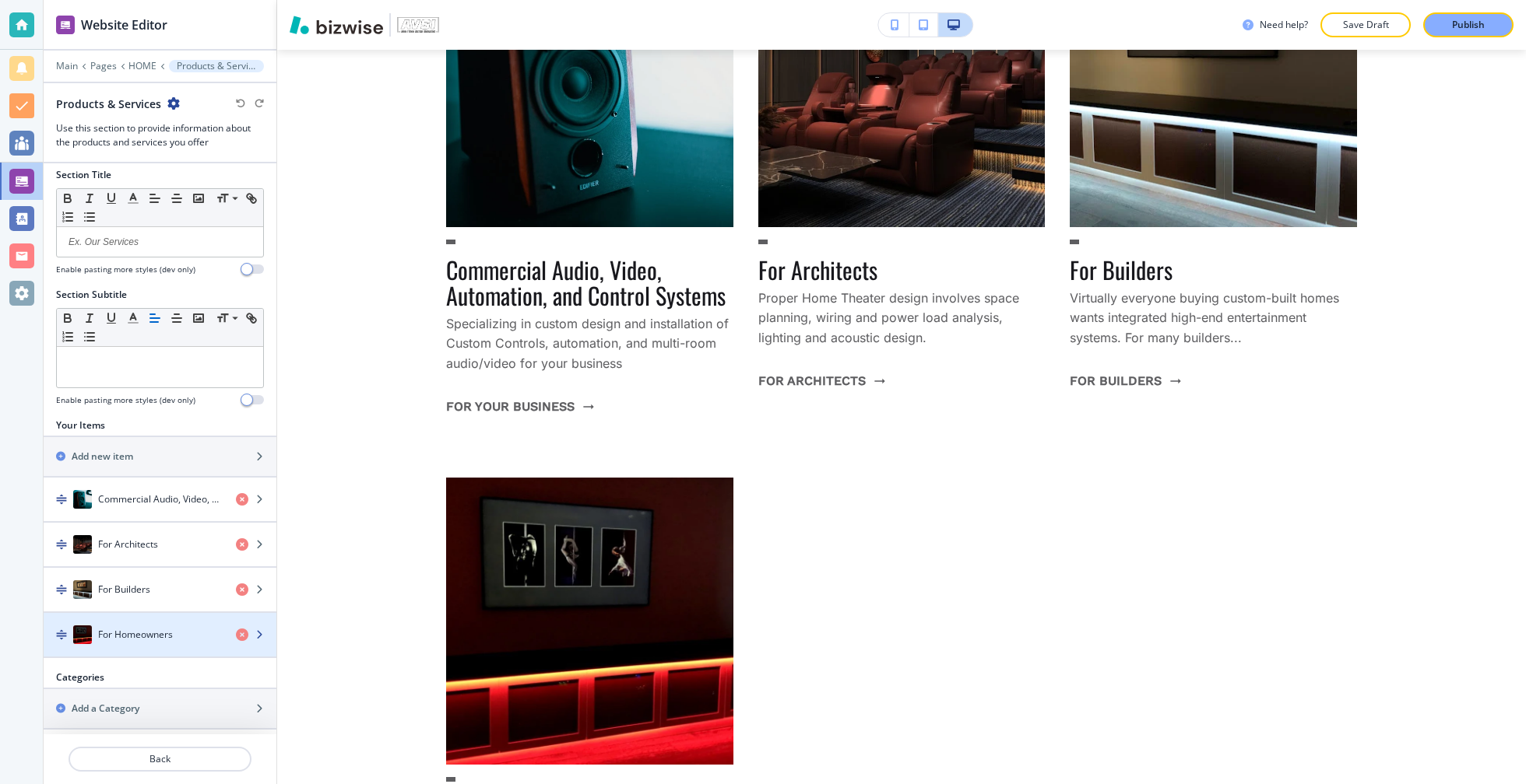
click at [160, 628] on h4 "For Homeowners" at bounding box center [136, 634] width 74 height 14
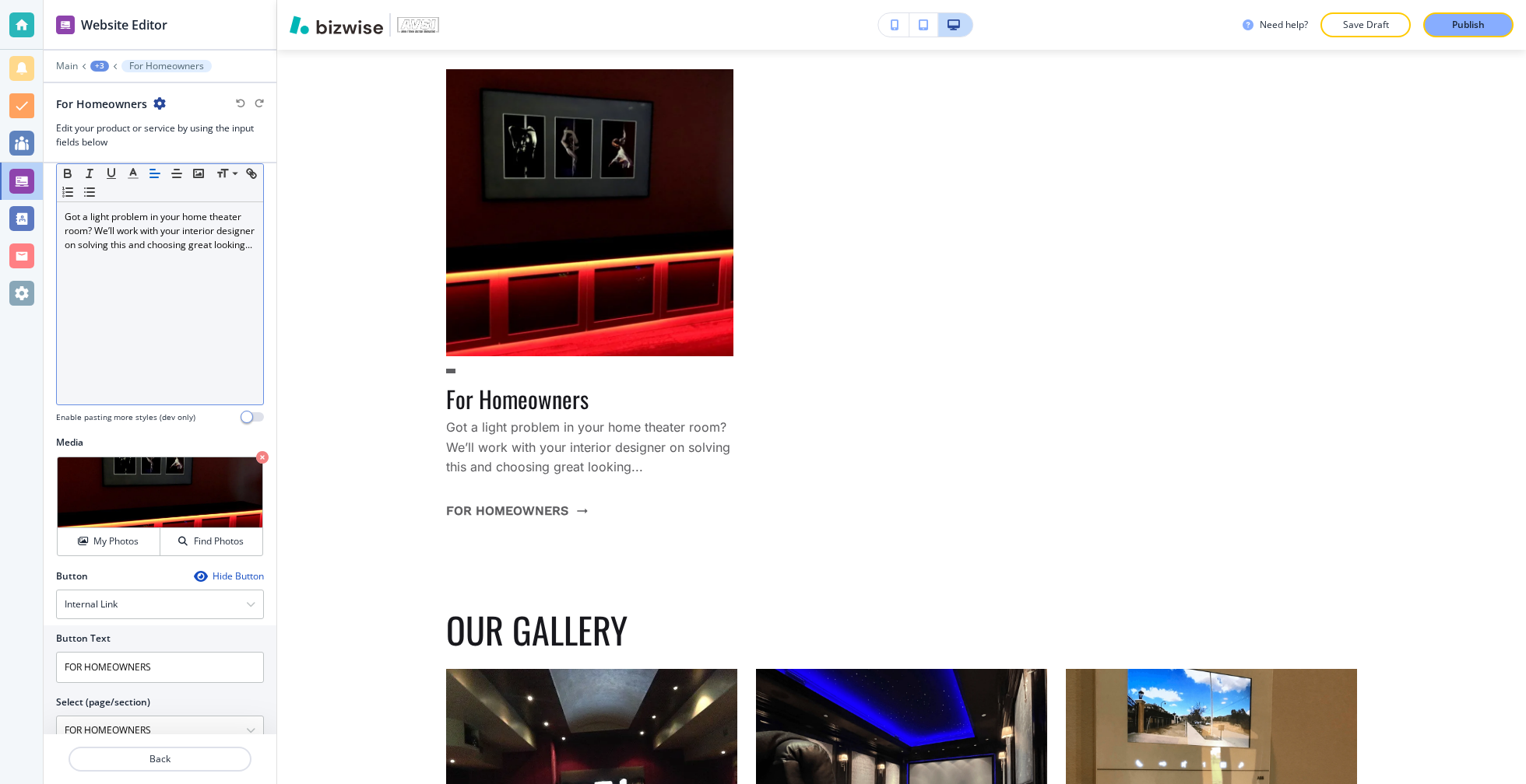
scroll to position [189, 0]
